Goal: Task Accomplishment & Management: Manage account settings

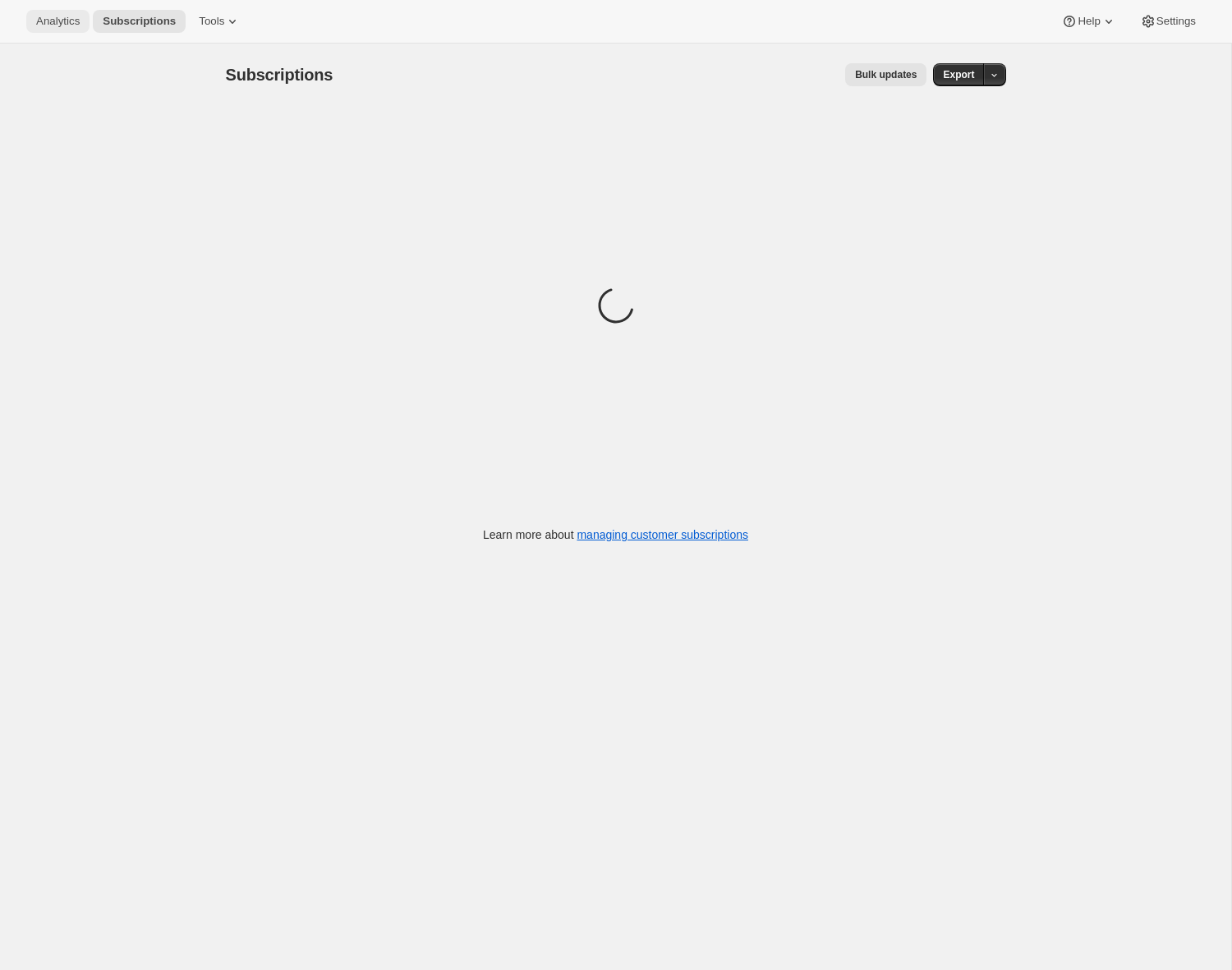
click at [51, 21] on span "Analytics" at bounding box center [57, 21] width 43 height 13
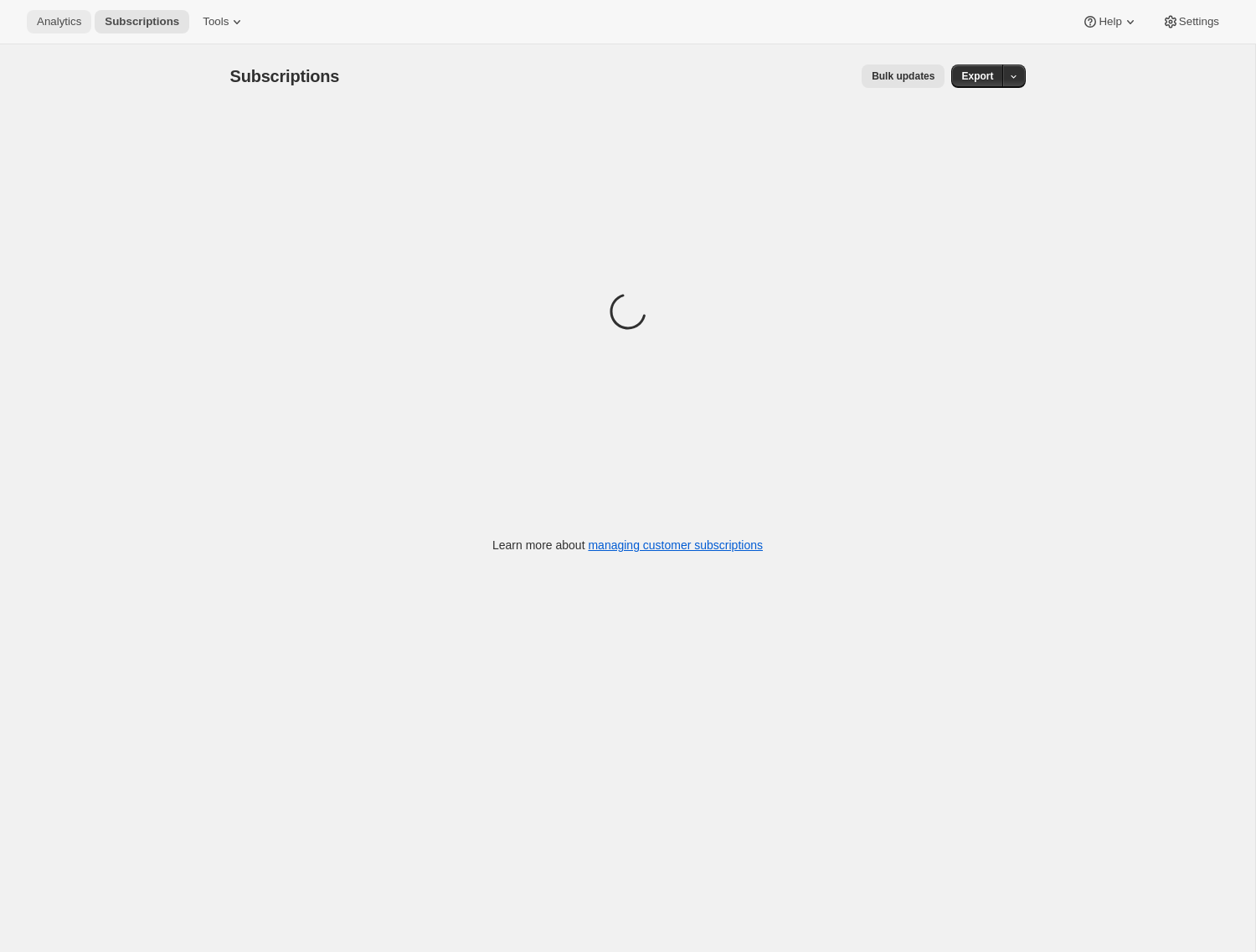
click at [57, 18] on span "Analytics" at bounding box center [58, 22] width 44 height 13
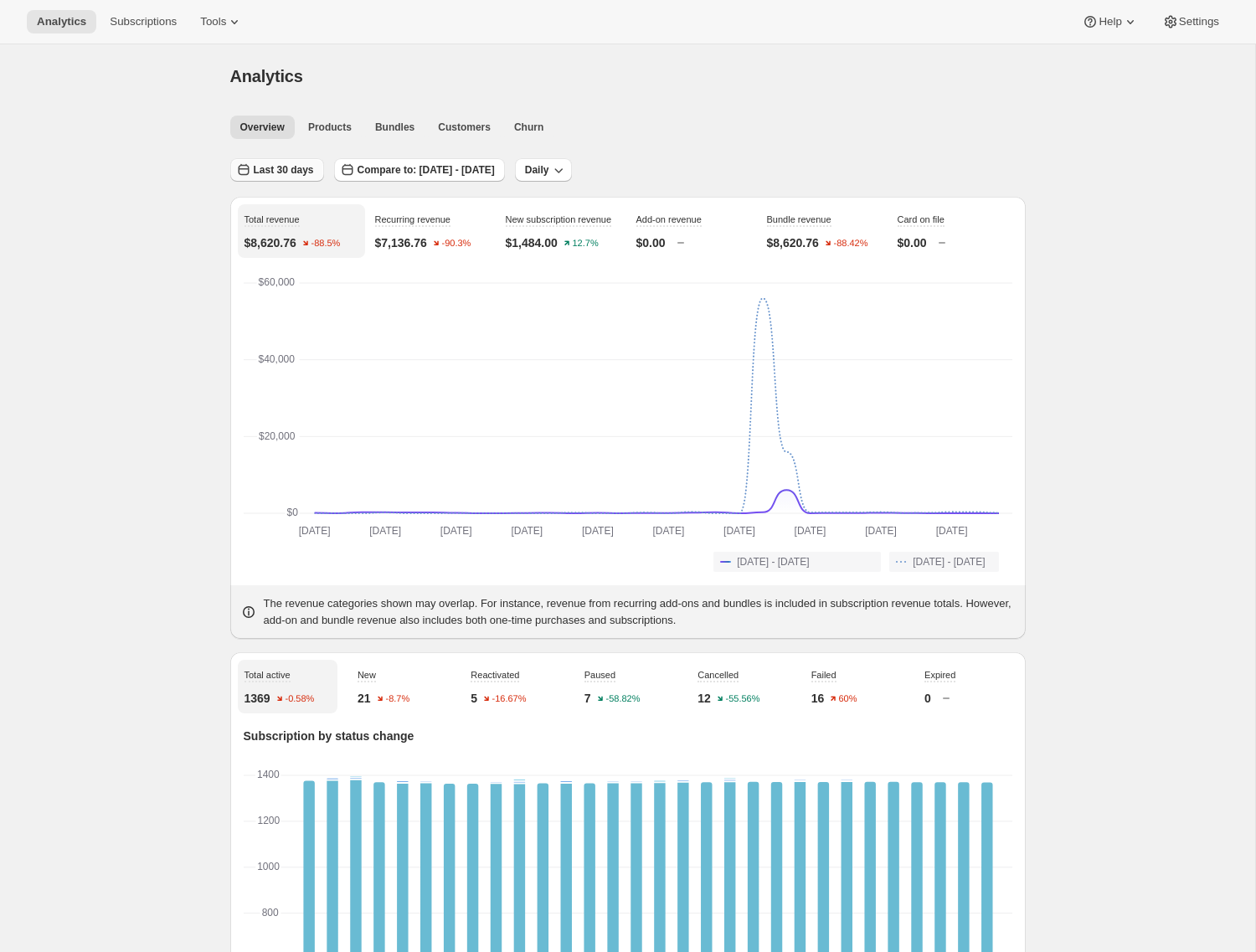
click at [307, 171] on span "Last 30 days" at bounding box center [284, 170] width 60 height 13
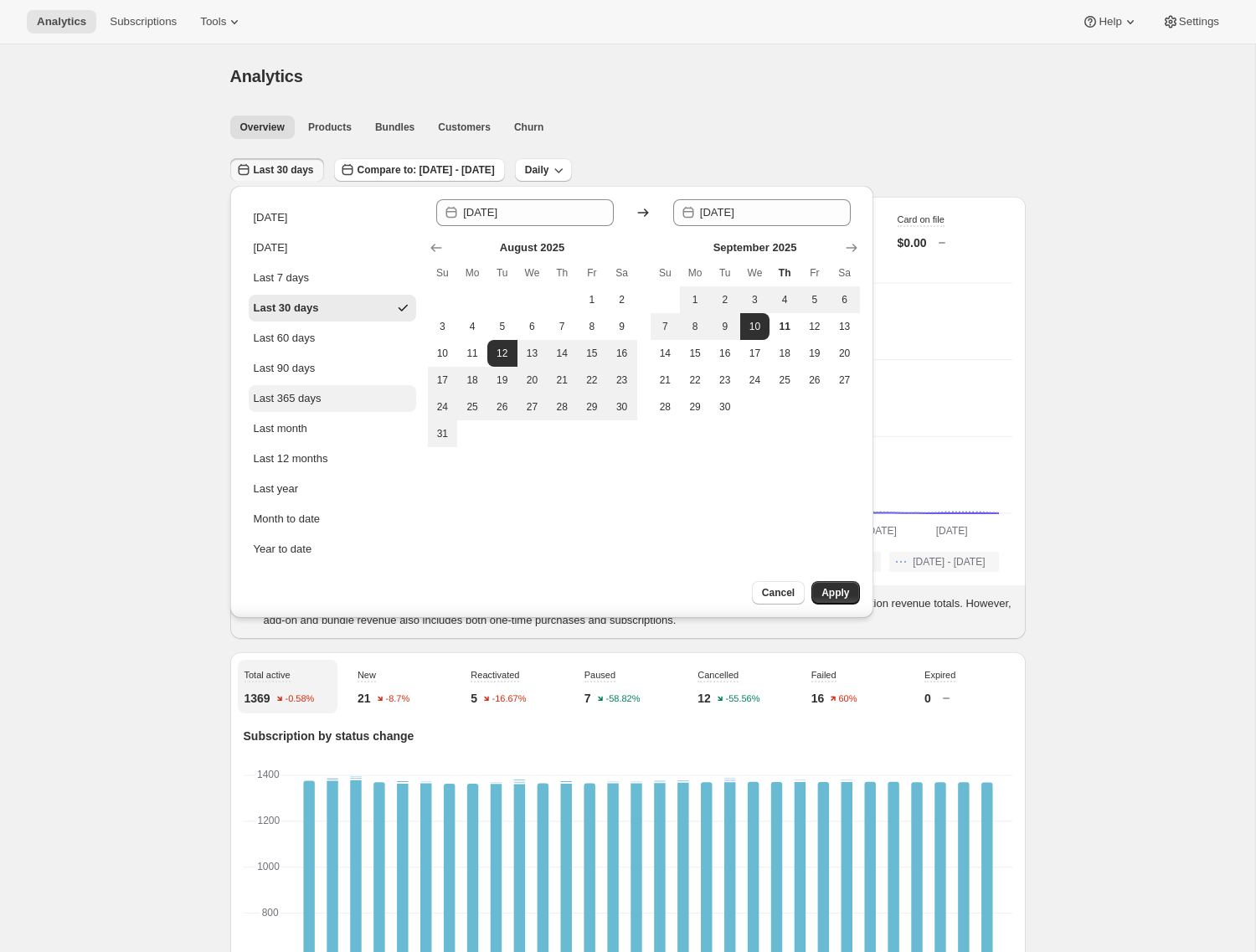
click at [321, 395] on div "Last 365 days" at bounding box center [288, 398] width 67 height 17
type input "2024-09-11"
click at [831, 593] on span "Apply" at bounding box center [835, 593] width 27 height 13
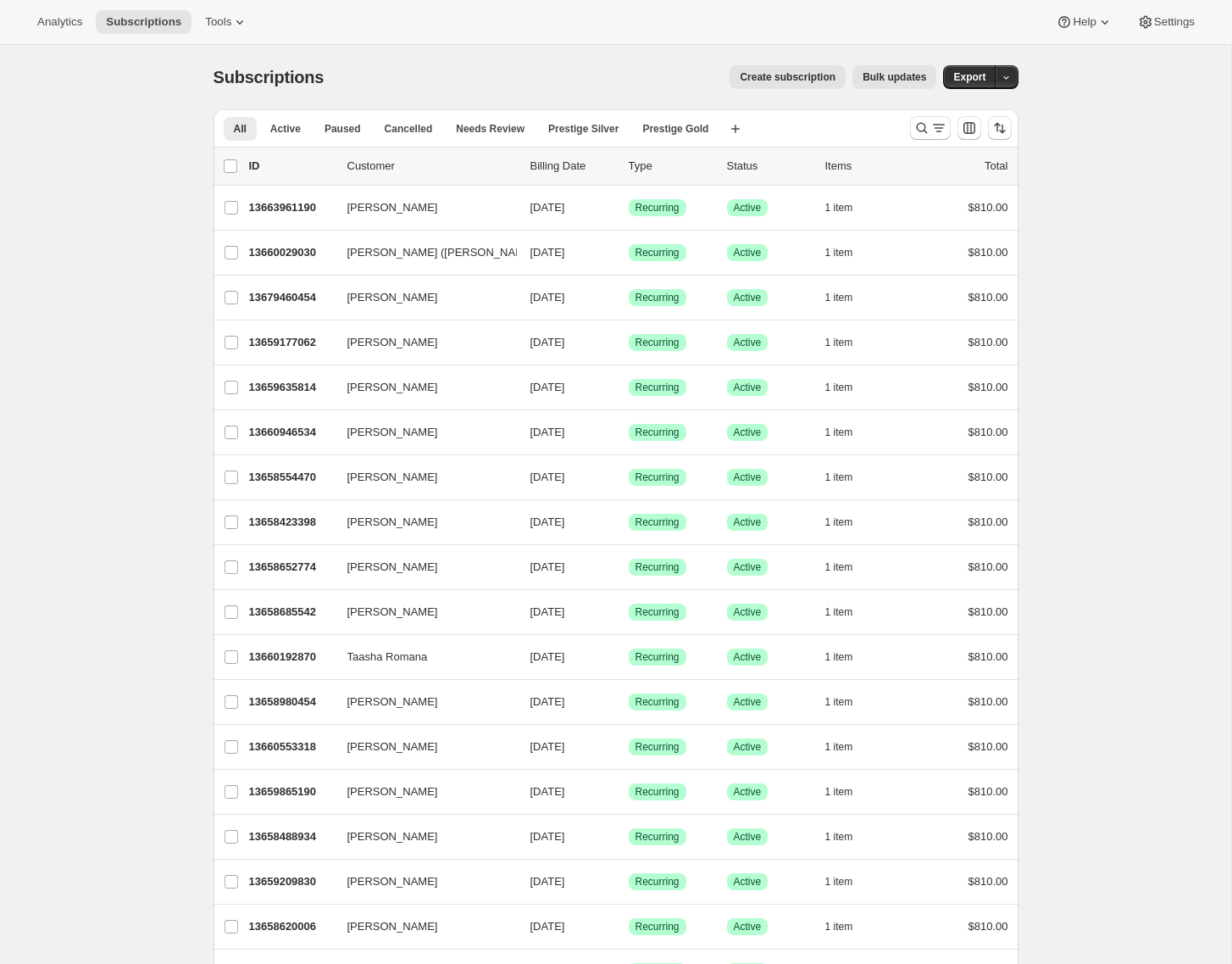
click at [1154, 23] on span "Settings" at bounding box center [1174, 22] width 41 height 13
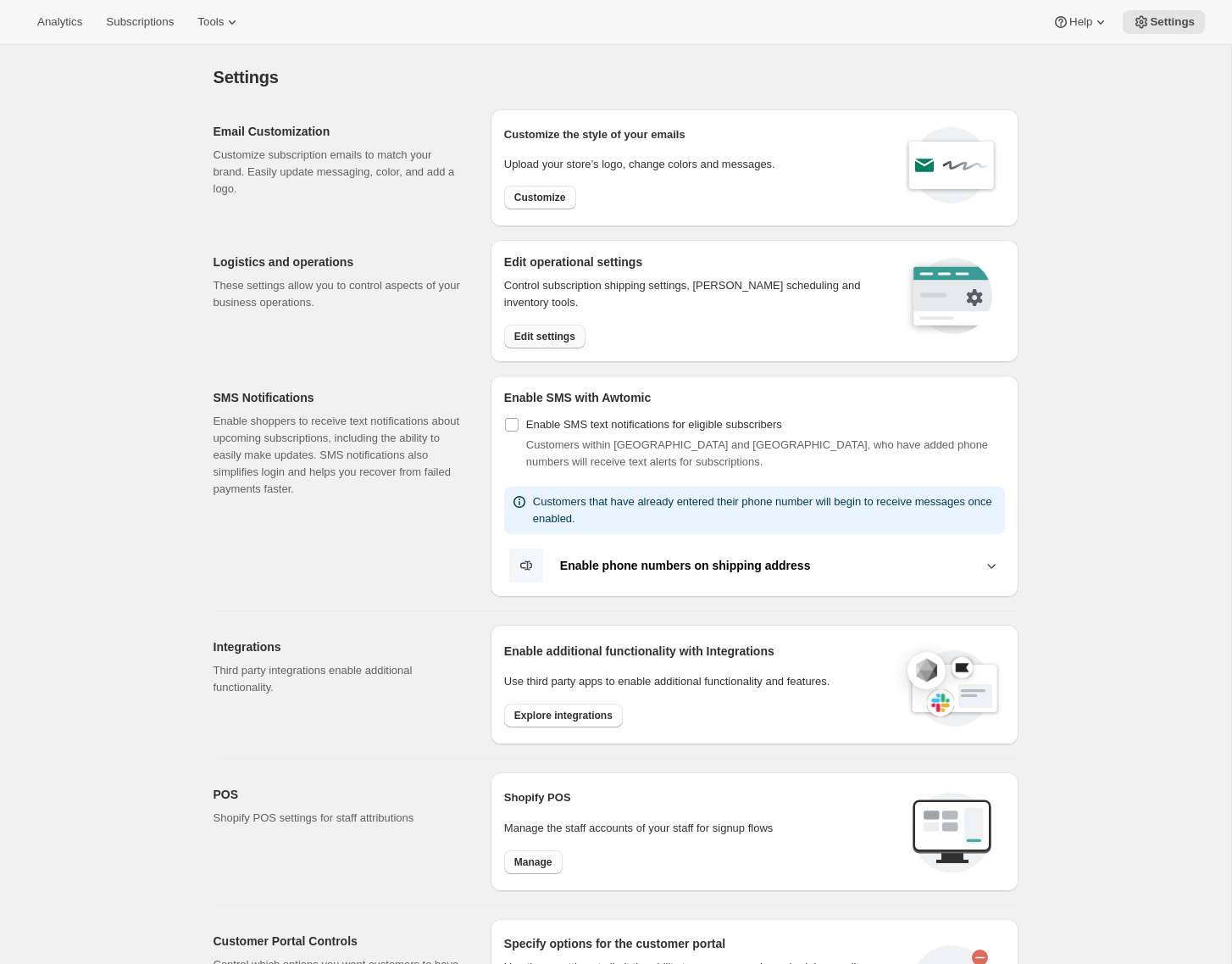
click at [529, 339] on span "Edit settings" at bounding box center [544, 337] width 61 height 13
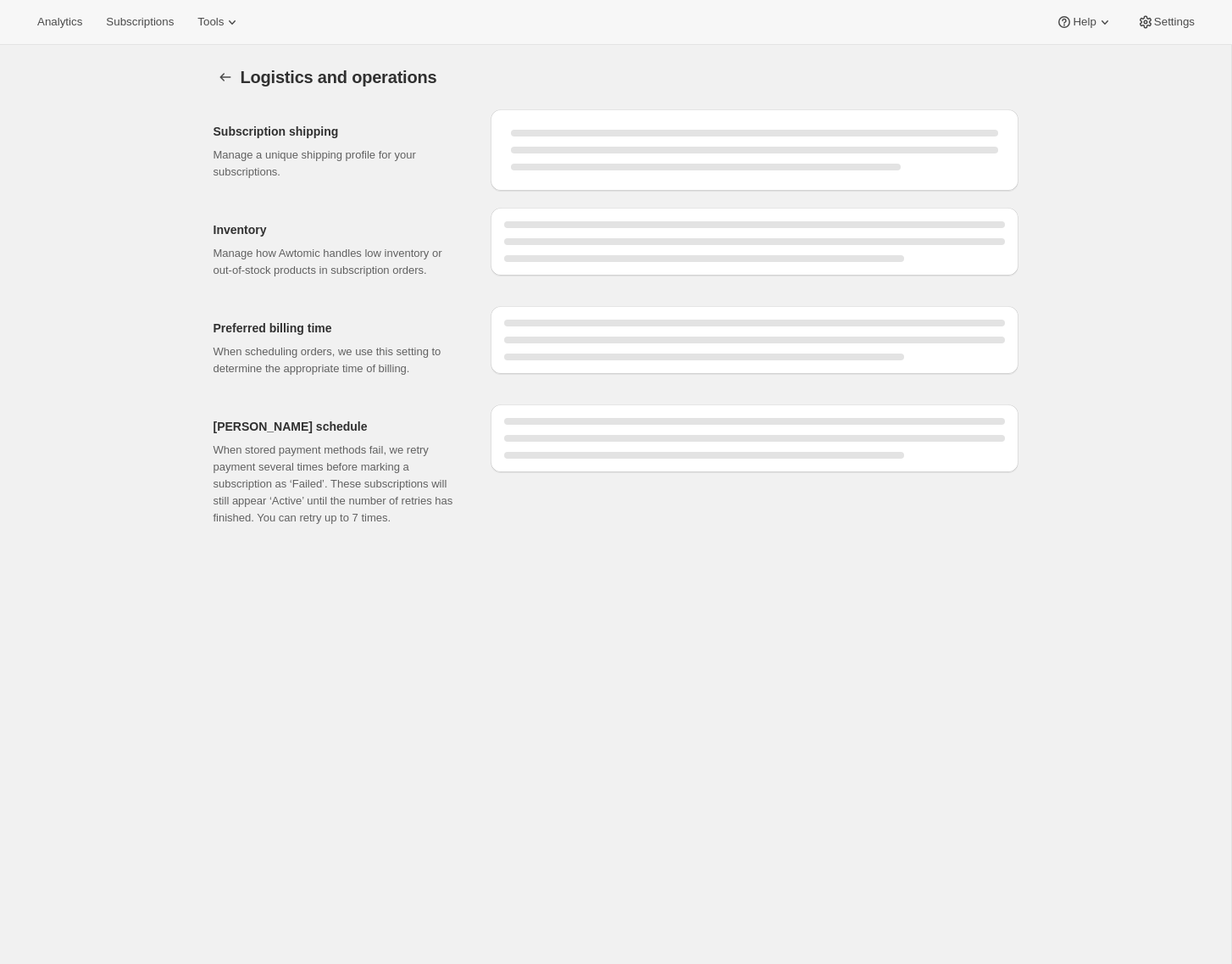
select select "08:00"
select select "DAY"
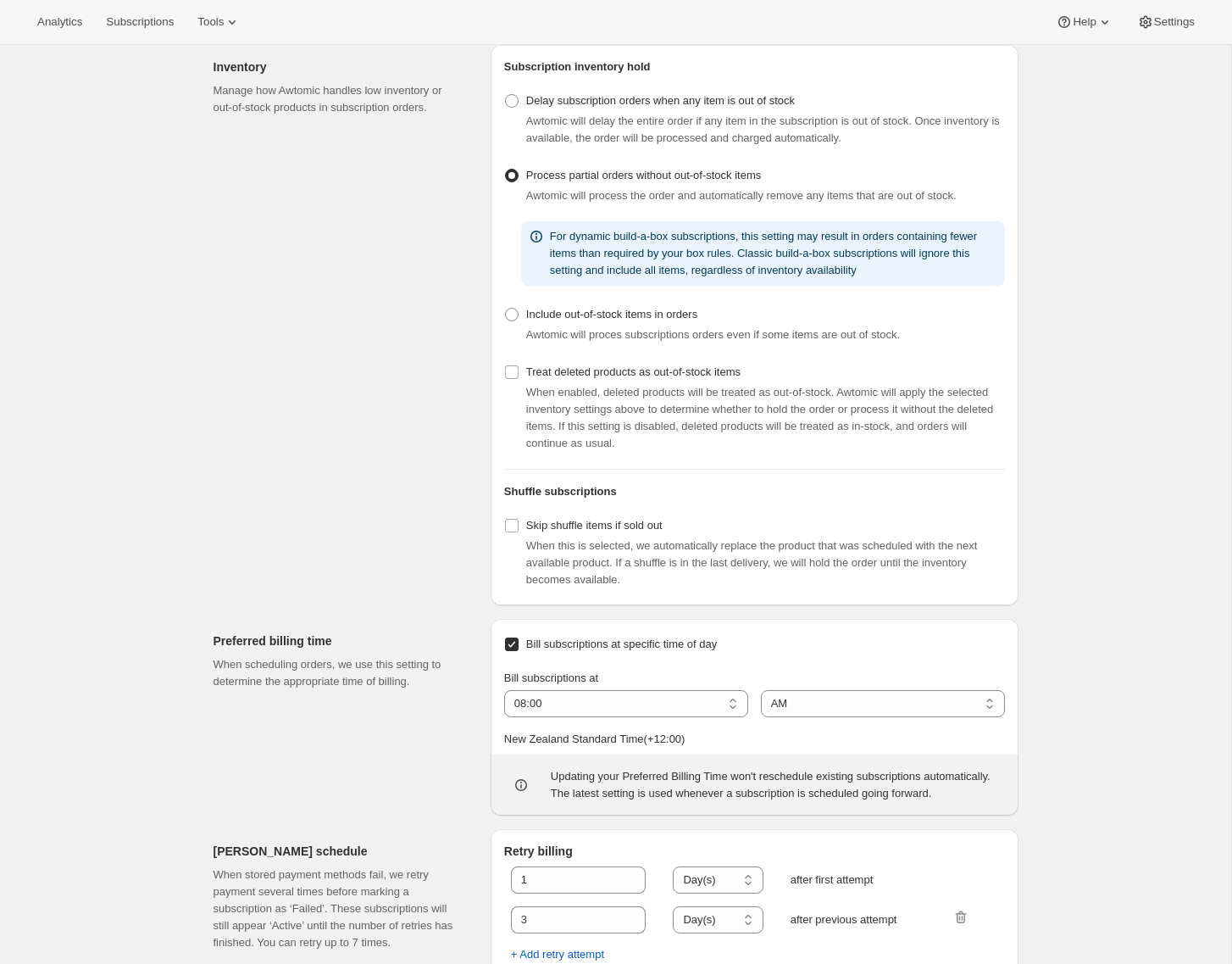
scroll to position [378, 0]
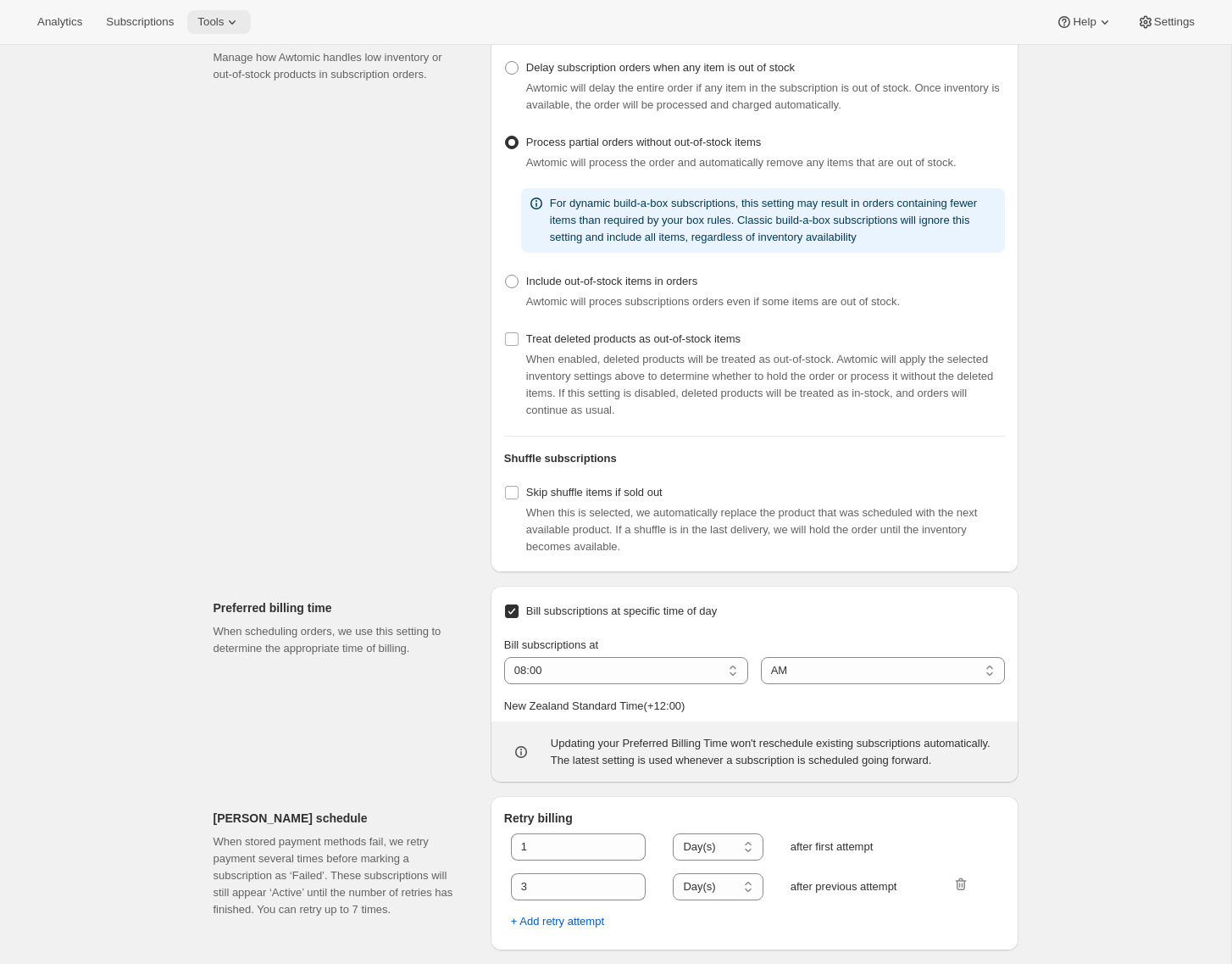
click at [235, 23] on icon at bounding box center [231, 22] width 7 height 4
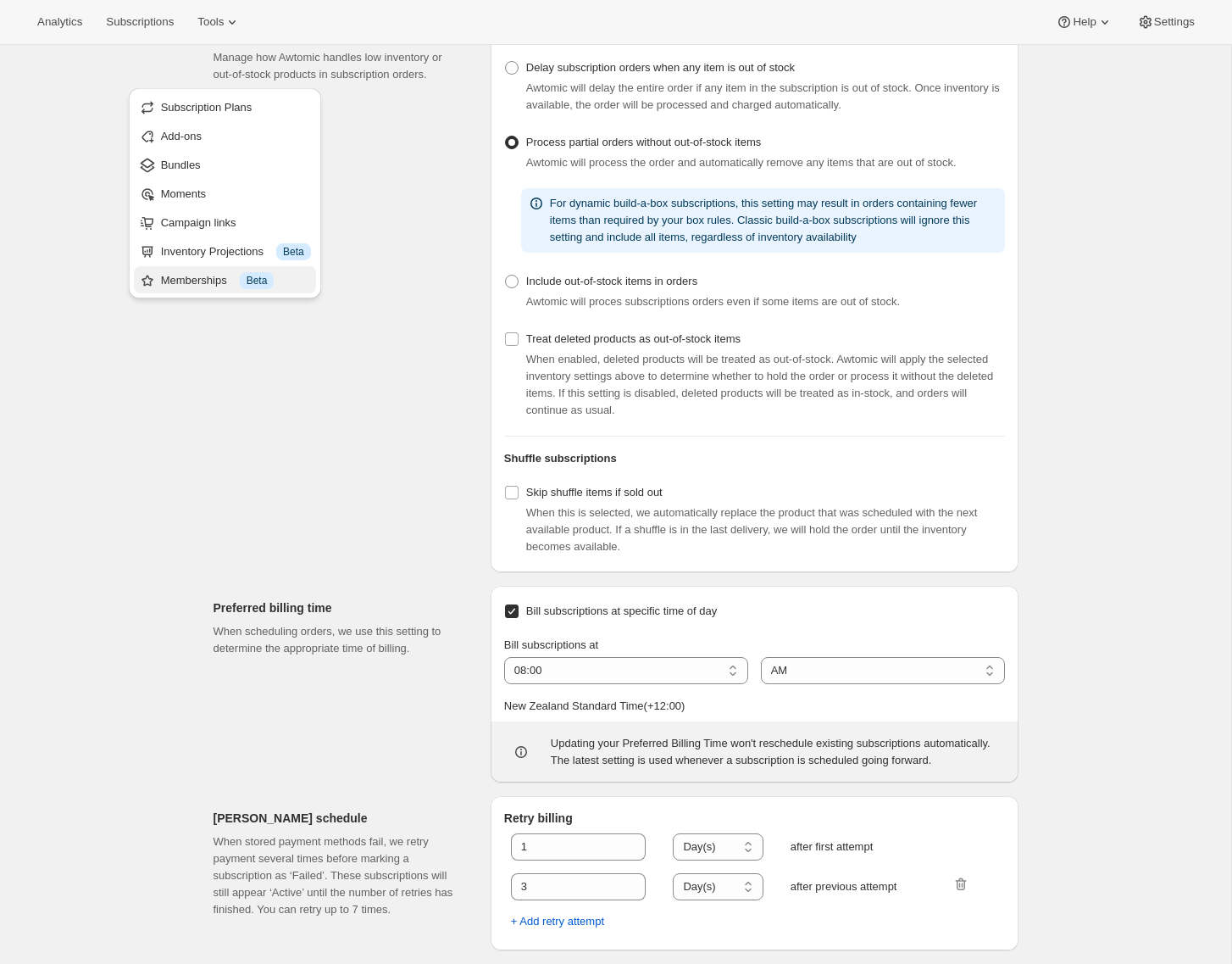
click at [205, 272] on div "Memberships Info Beta" at bounding box center [236, 281] width 150 height 17
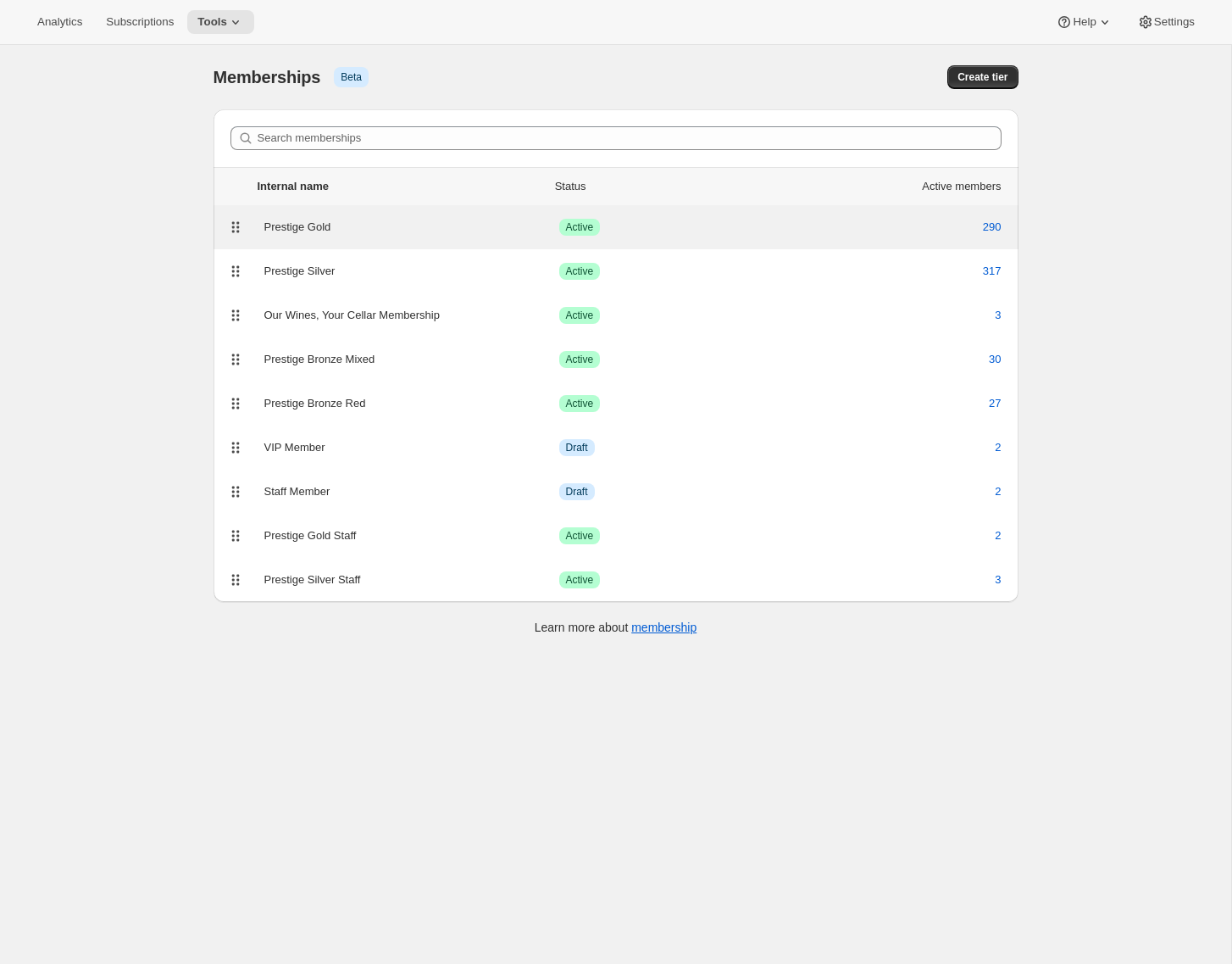
click at [341, 229] on div "Prestige Gold" at bounding box center [412, 228] width 295 height 17
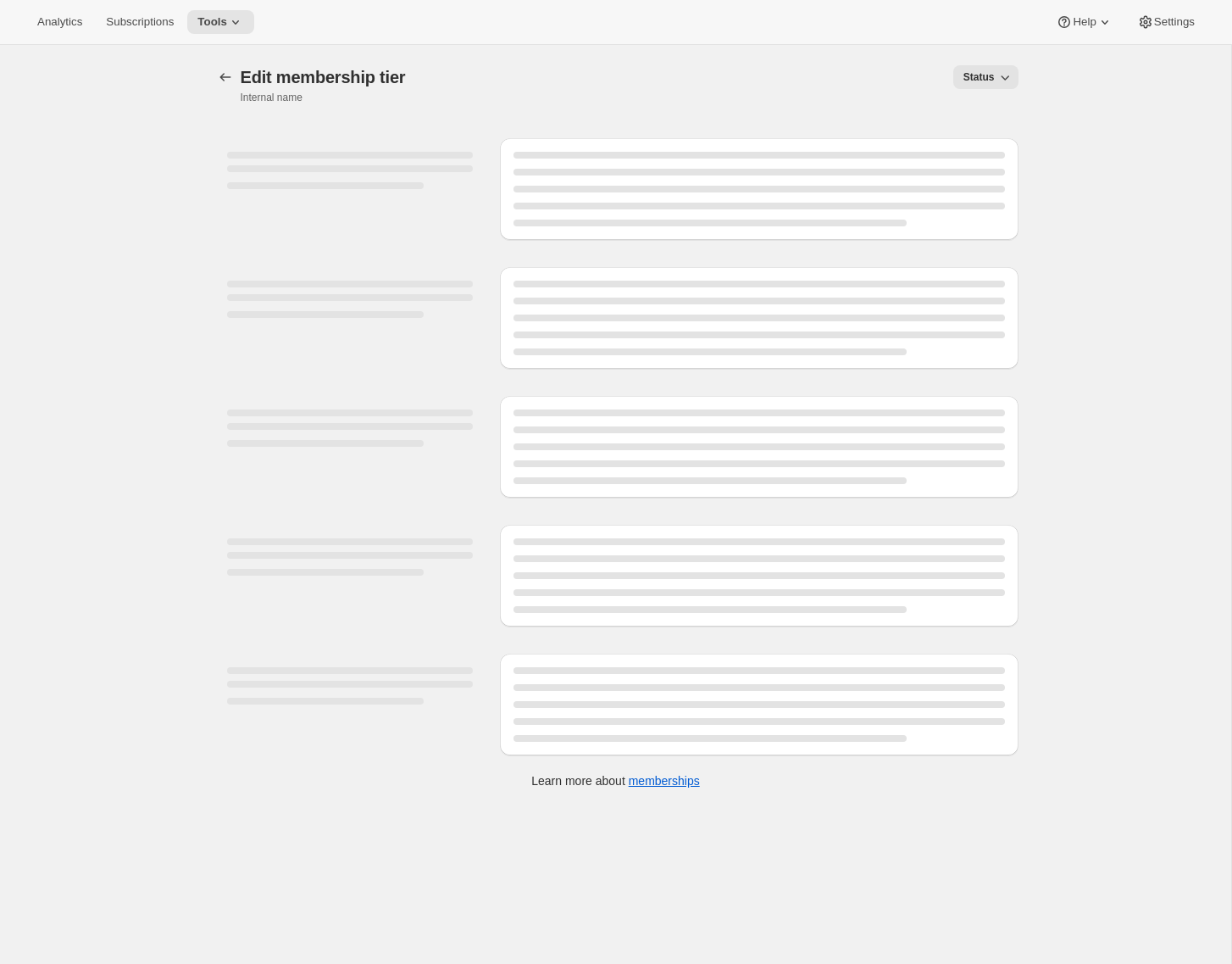
select select "products"
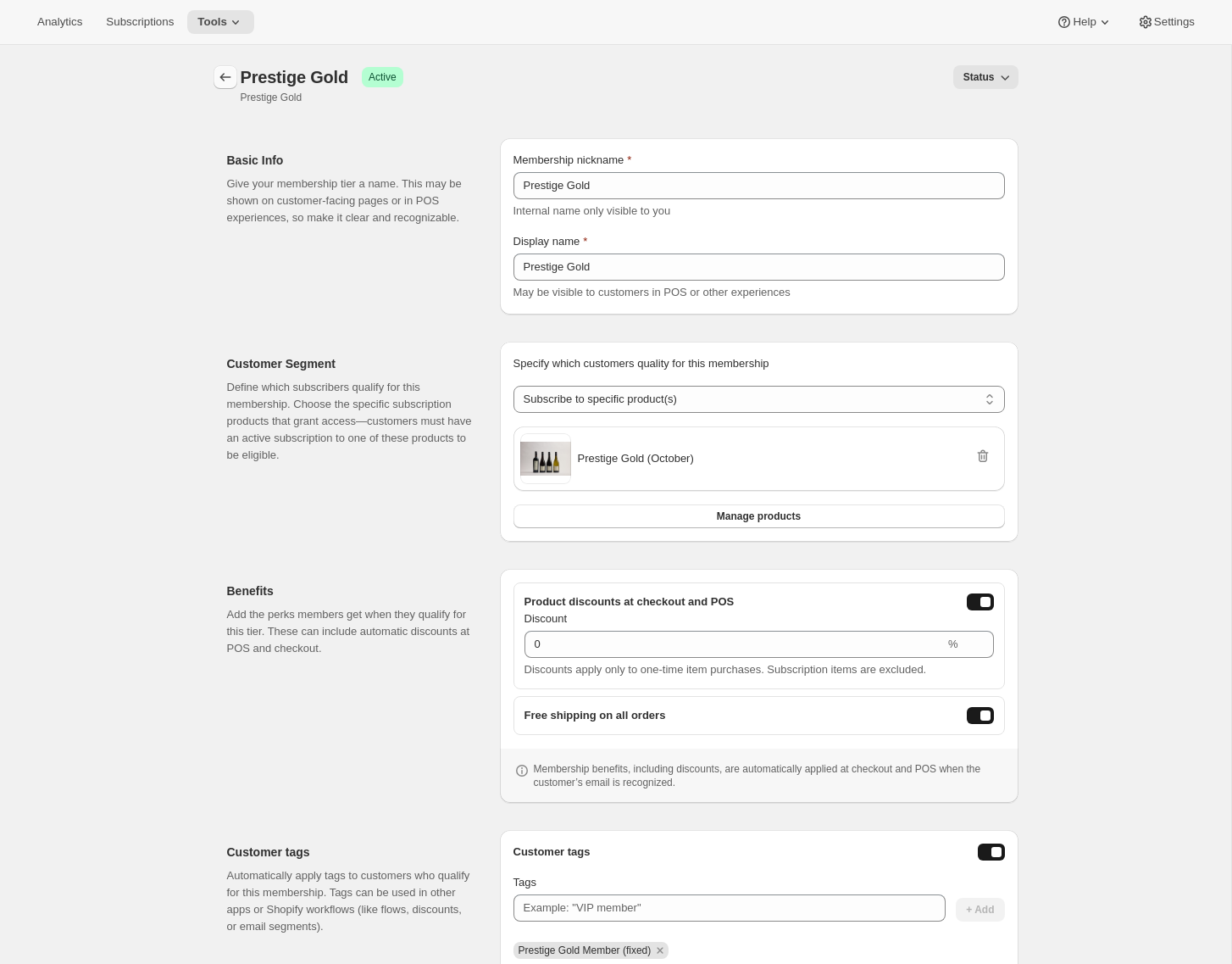
click at [231, 76] on icon "Memberships" at bounding box center [226, 77] width 17 height 17
